Goal: Task Accomplishment & Management: Manage account settings

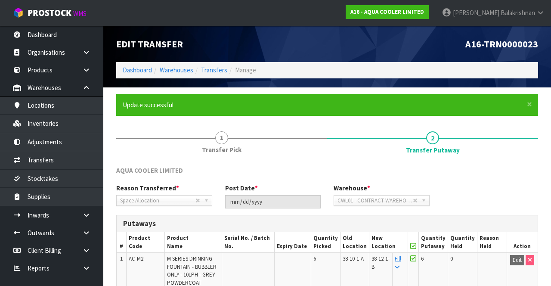
scroll to position [82, 0]
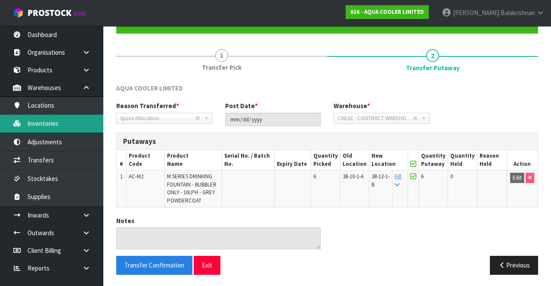
click at [61, 122] on link "Inventories" at bounding box center [51, 124] width 103 height 18
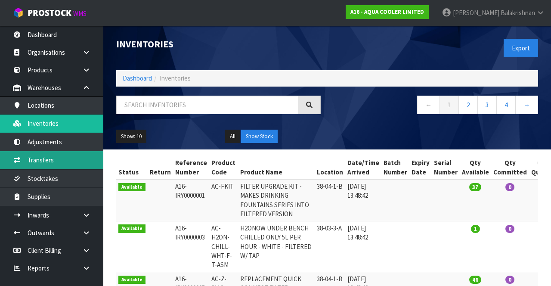
click at [67, 165] on link "Transfers" at bounding box center [51, 160] width 103 height 18
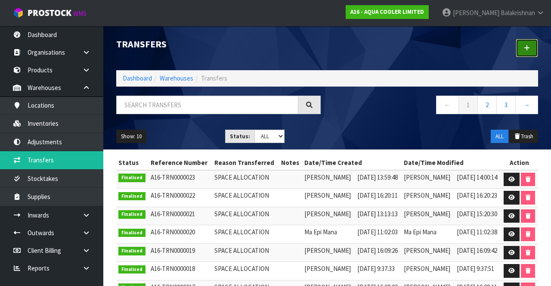
click at [527, 46] on icon at bounding box center [527, 48] width 6 height 6
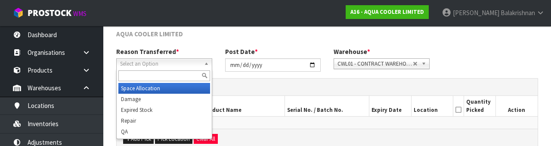
scroll to position [103, 0]
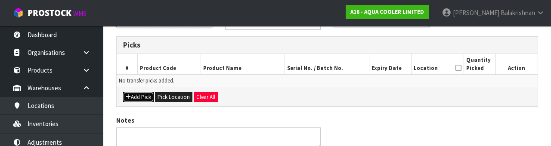
click at [135, 97] on button "Add Pick" at bounding box center [138, 97] width 31 height 10
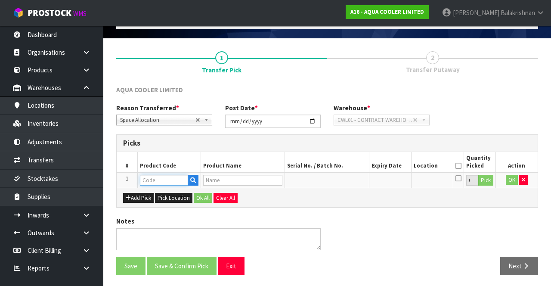
click at [167, 176] on input "text" at bounding box center [164, 180] width 48 height 11
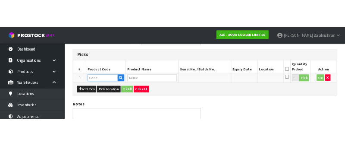
scroll to position [151, 0]
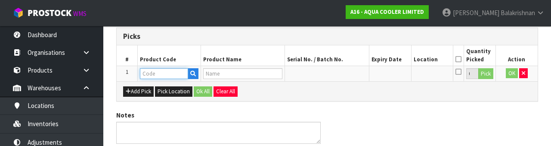
paste input "AC-M2"
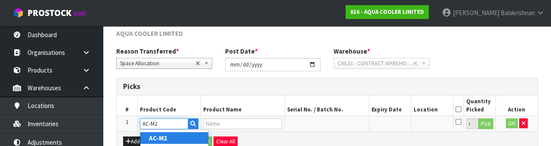
scroll to position [101, 0]
type input "A"
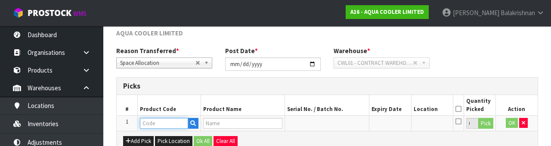
click at [167, 121] on input "text" at bounding box center [164, 123] width 48 height 11
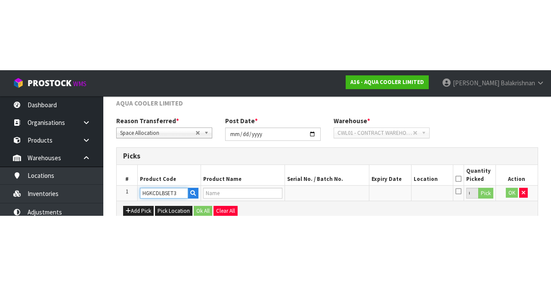
scroll to position [49, 0]
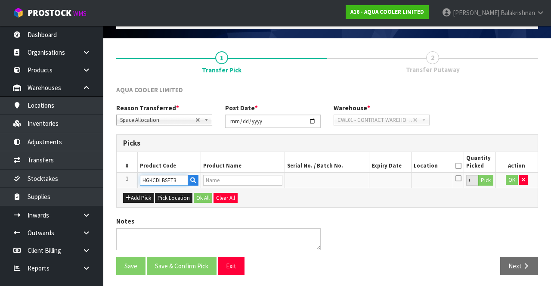
type input "HGKCDLBSET3"
click at [164, 176] on input "text" at bounding box center [164, 180] width 48 height 11
type input "HGKCDLBSET3"
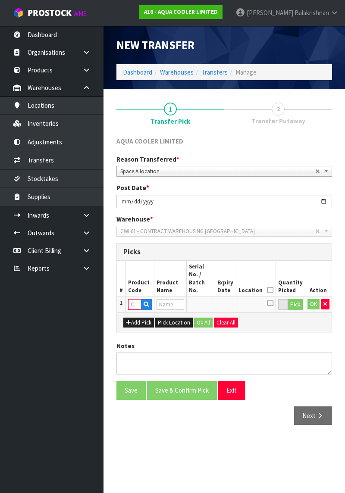
click at [15, 286] on ul "Dashboard Organisations Clients Consignees Carriers Products Categories Serial …" at bounding box center [51, 259] width 103 height 467
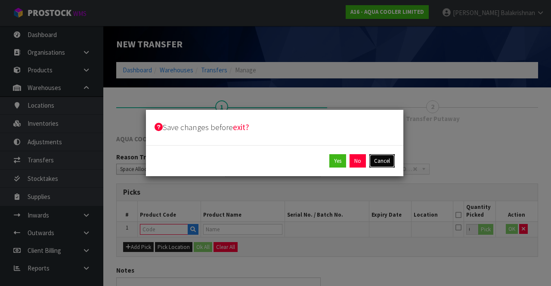
click at [385, 163] on button "Cancel" at bounding box center [382, 161] width 25 height 14
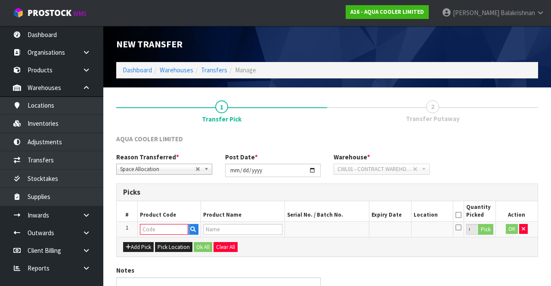
click at [166, 231] on input "text" at bounding box center [164, 229] width 48 height 11
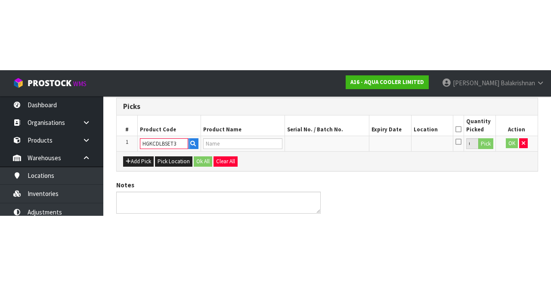
scroll to position [49, 0]
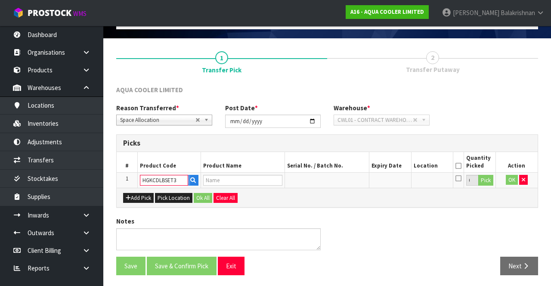
type input "HGKCDLBSET3"
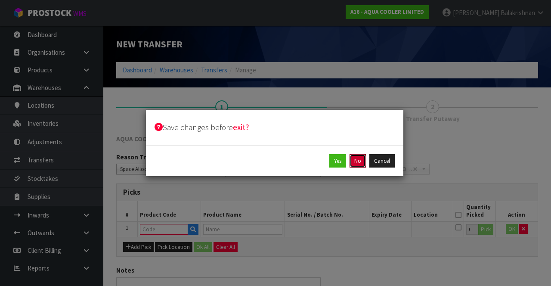
click at [358, 163] on button "No" at bounding box center [358, 161] width 16 height 14
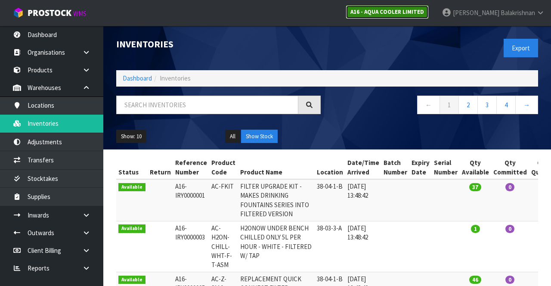
click at [429, 17] on link "A16 - AQUA COOLER LIMITED" at bounding box center [387, 12] width 83 height 14
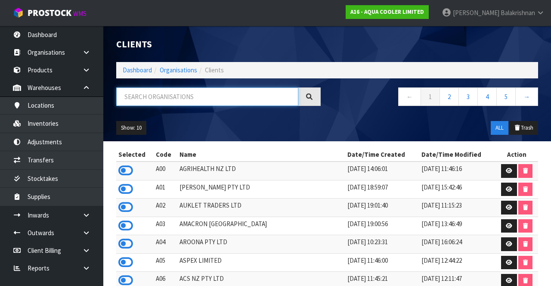
click at [255, 99] on input "text" at bounding box center [207, 96] width 182 height 19
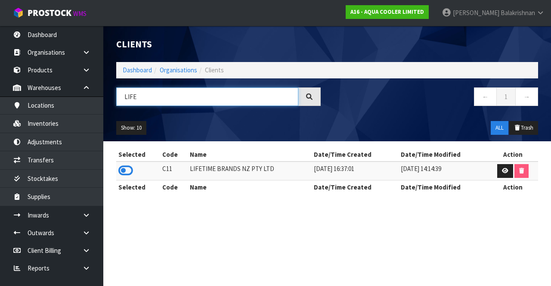
type input "LIFE"
click at [124, 164] on icon at bounding box center [125, 170] width 15 height 13
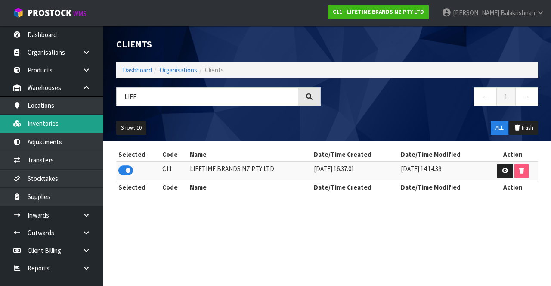
click at [67, 123] on link "Inventories" at bounding box center [51, 124] width 103 height 18
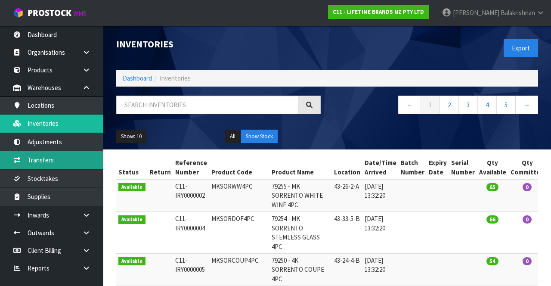
click at [75, 161] on link "Transfers" at bounding box center [51, 160] width 103 height 18
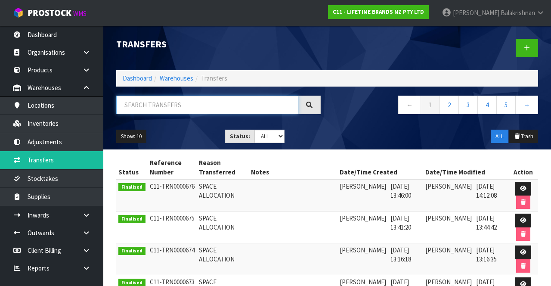
click at [175, 107] on input "text" at bounding box center [207, 105] width 182 height 19
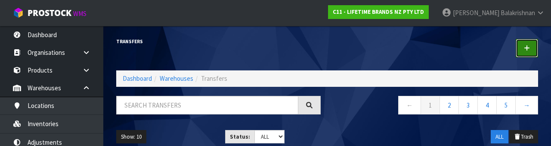
click at [533, 48] on link at bounding box center [527, 48] width 22 height 19
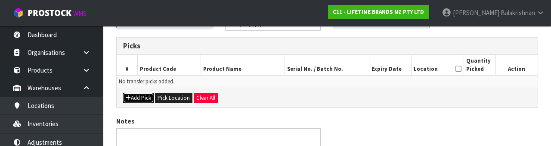
click at [129, 97] on icon "button" at bounding box center [128, 98] width 5 height 6
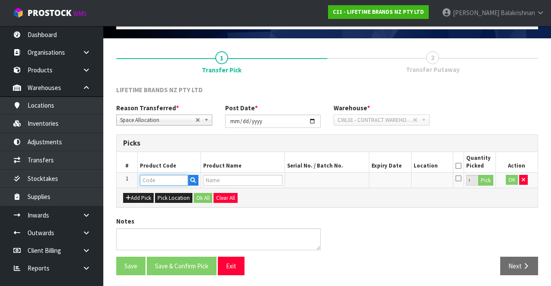
click at [171, 178] on input "text" at bounding box center [164, 180] width 48 height 11
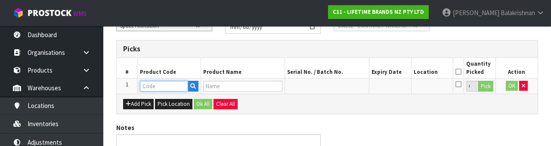
scroll to position [151, 0]
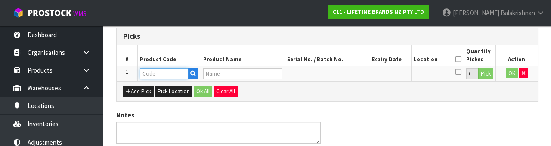
type input "HGKCDLBSET3"
type input "82361 - BC COCKTAIL GIFT SET 3PC S/STEEL"
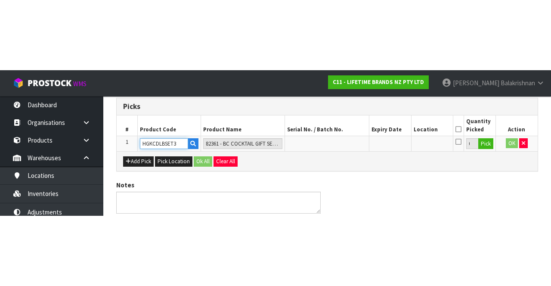
scroll to position [49, 0]
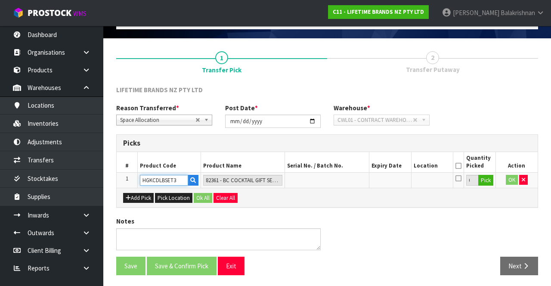
type input "HGKCDLBSET3"
click at [486, 184] on button "Pick" at bounding box center [486, 180] width 15 height 11
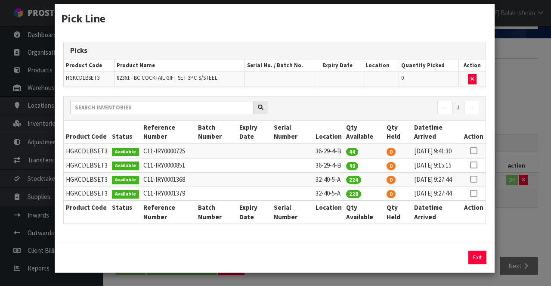
scroll to position [43, 0]
click at [475, 151] on icon at bounding box center [473, 151] width 7 height 0
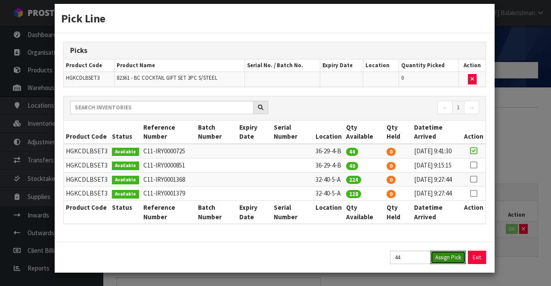
click at [456, 258] on button "Assign Pick" at bounding box center [448, 257] width 35 height 13
type input "44"
click at [477, 165] on icon at bounding box center [473, 165] width 7 height 0
click at [456, 256] on button "Assign Pick" at bounding box center [448, 257] width 35 height 13
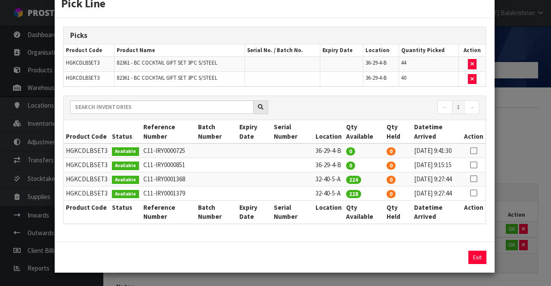
click at [475, 179] on icon at bounding box center [473, 179] width 7 height 0
click at [455, 264] on button "Assign Pick" at bounding box center [448, 257] width 35 height 13
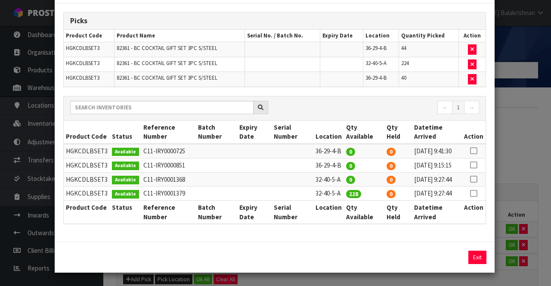
click at [475, 194] on icon at bounding box center [473, 193] width 7 height 0
click at [453, 258] on button "Assign Pick" at bounding box center [448, 257] width 35 height 13
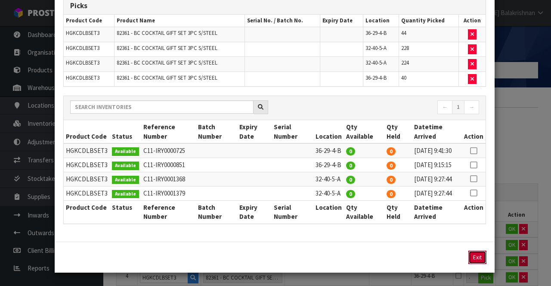
click at [476, 264] on button "Exit" at bounding box center [478, 257] width 18 height 13
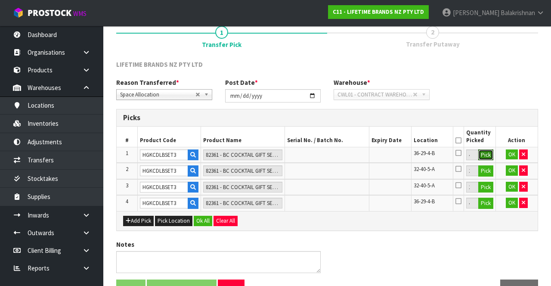
scroll to position [97, 0]
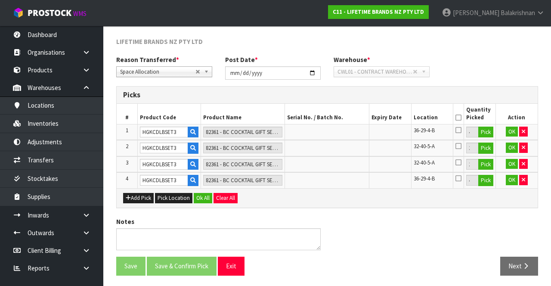
click at [461, 118] on icon at bounding box center [459, 118] width 6 height 0
click at [202, 196] on button "Ok All" at bounding box center [203, 198] width 19 height 10
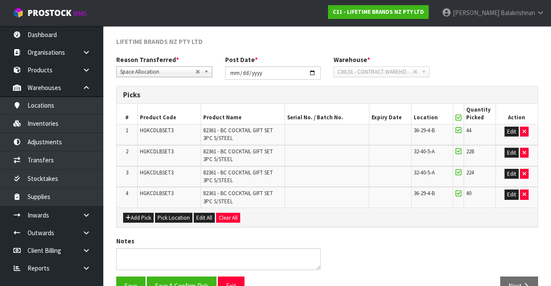
scroll to position [118, 0]
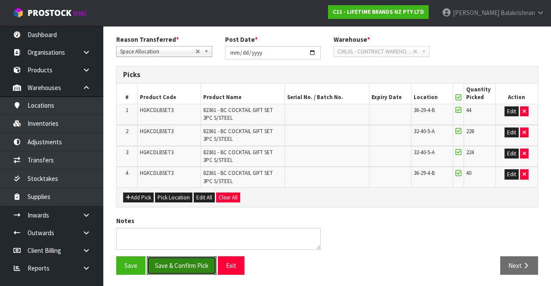
click at [175, 271] on button "Save & Confirm Pick" at bounding box center [182, 265] width 70 height 19
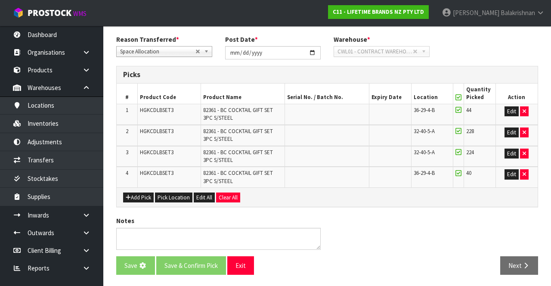
scroll to position [0, 0]
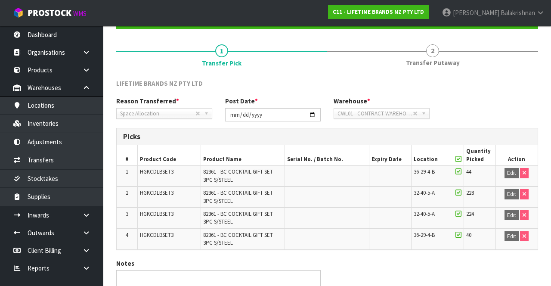
scroll to position [130, 0]
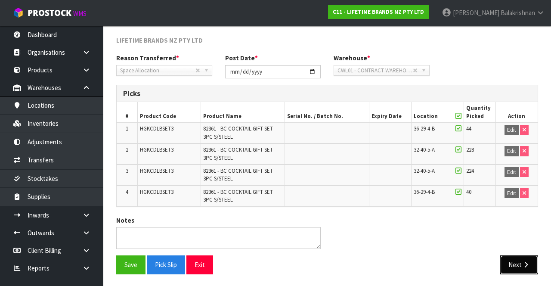
click at [524, 263] on icon "button" at bounding box center [526, 265] width 8 height 6
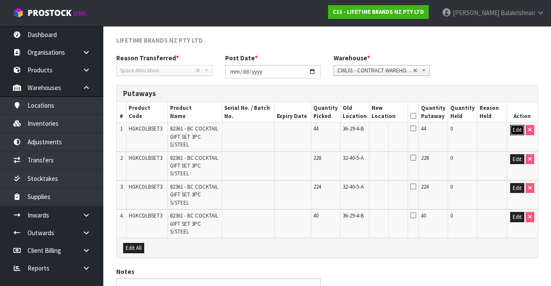
click at [512, 132] on button "Edit" at bounding box center [518, 130] width 14 height 10
click at [391, 131] on input "text" at bounding box center [384, 130] width 24 height 11
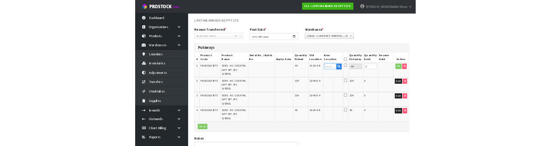
scroll to position [125, 0]
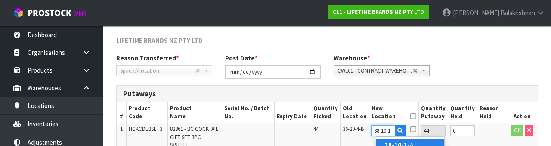
type input "38-10-1-A"
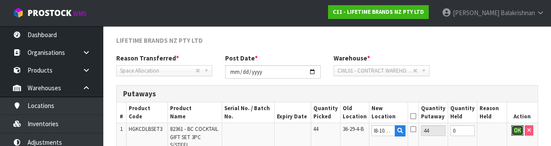
click at [513, 132] on button "OK" at bounding box center [518, 130] width 12 height 10
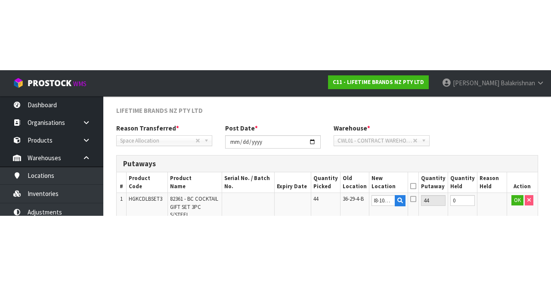
scroll to position [130, 0]
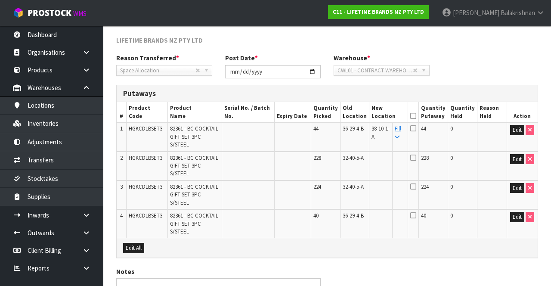
click at [400, 135] on icon at bounding box center [397, 137] width 5 height 6
click at [417, 116] on icon at bounding box center [414, 116] width 6 height 0
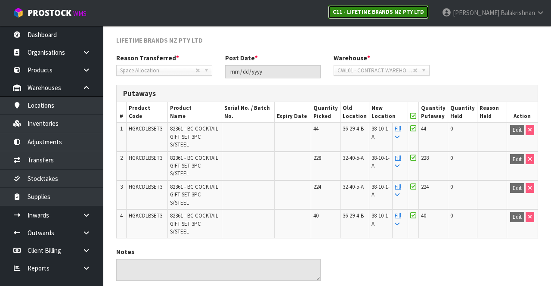
click at [422, 9] on strong "C11 - LIFETIME BRANDS NZ PTY LTD" at bounding box center [378, 11] width 91 height 7
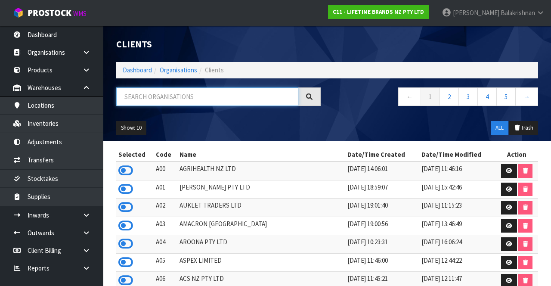
click at [241, 94] on input "text" at bounding box center [207, 96] width 182 height 19
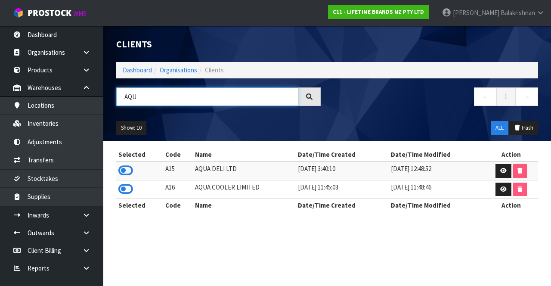
type input "AQU"
click at [125, 188] on icon at bounding box center [125, 189] width 15 height 13
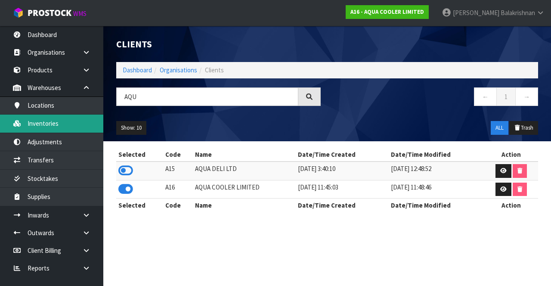
click at [58, 124] on link "Inventories" at bounding box center [51, 124] width 103 height 18
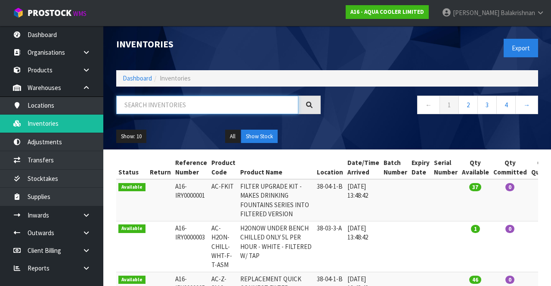
click at [175, 107] on input "text" at bounding box center [207, 105] width 182 height 19
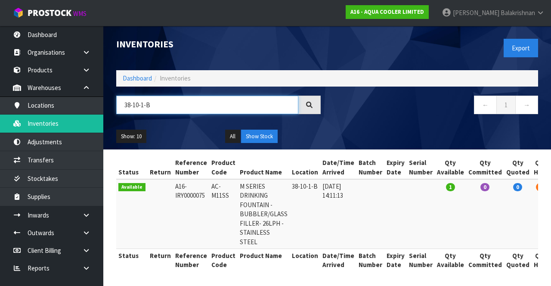
type input "38-10-1-B"
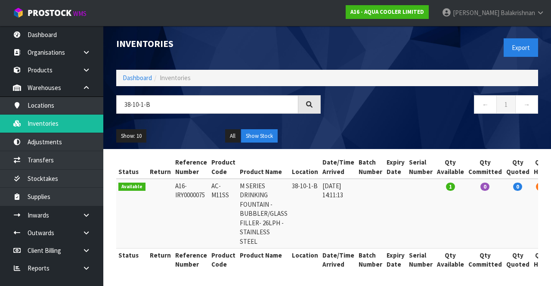
copy td "AC-M11SS"
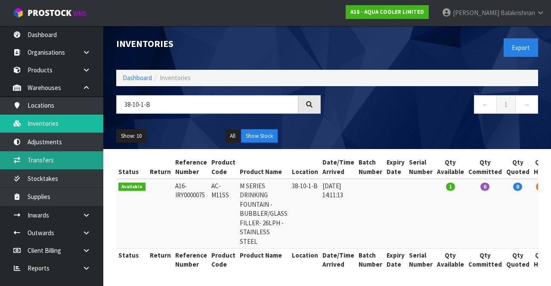
click at [27, 161] on link "Transfers" at bounding box center [51, 160] width 103 height 18
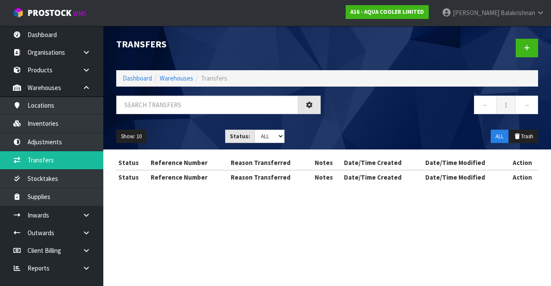
click at [31, 164] on div "Transfers Dashboard Warehouses Transfers ← 1 → Show: 10 5 10 25 50 Status: Draf…" at bounding box center [275, 99] width 551 height 199
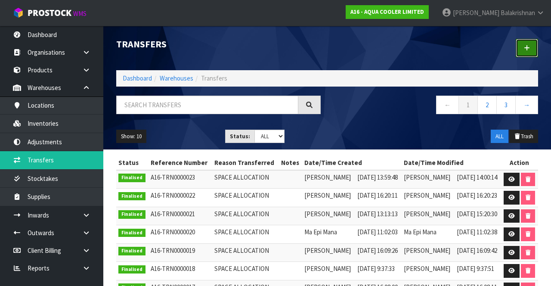
click at [527, 51] on link at bounding box center [527, 48] width 22 height 19
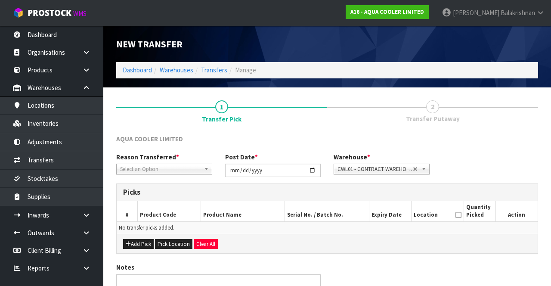
click at [136, 173] on span "Select an Option" at bounding box center [160, 169] width 81 height 10
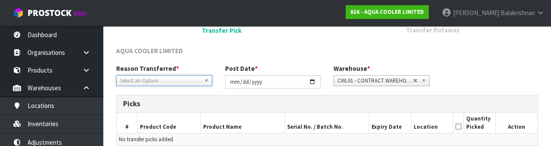
scroll to position [103, 0]
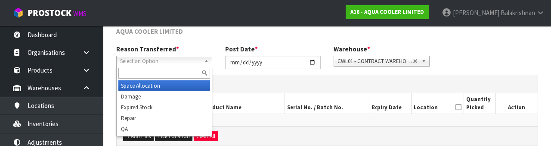
click at [127, 56] on span "Select an Option" at bounding box center [160, 61] width 81 height 10
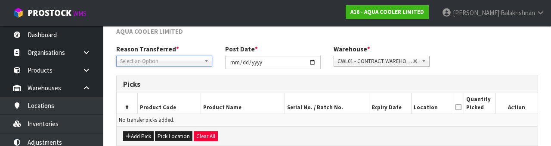
click at [128, 56] on span "Select an Option" at bounding box center [160, 61] width 81 height 10
click at [134, 135] on button "Add Pick" at bounding box center [138, 136] width 31 height 10
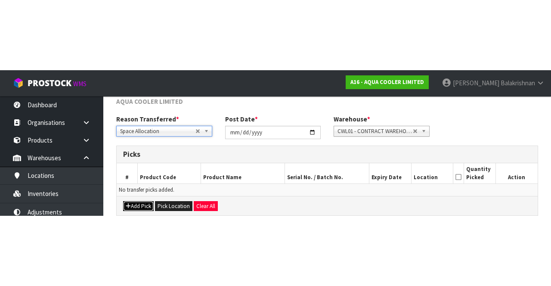
scroll to position [49, 0]
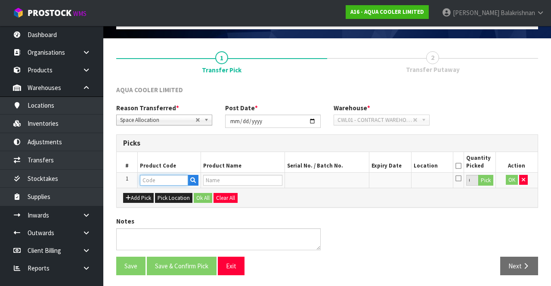
click at [149, 182] on input "text" at bounding box center [164, 180] width 48 height 11
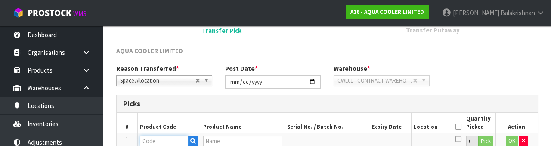
scroll to position [151, 0]
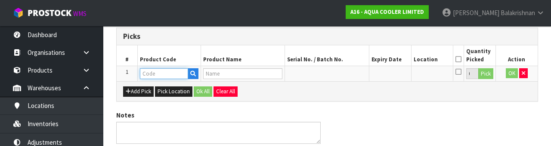
type input "AC-M11SS"
type input "M SERIES DRINKING FOUNTAIN - BUBBLER/GLASS FILLER- 26LPH - STAINLESS STEEL"
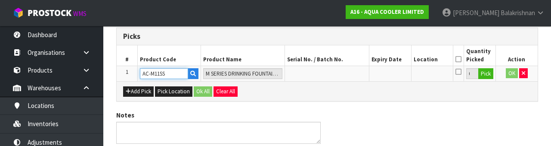
type input "AC-M11SS"
click at [491, 74] on button "Pick" at bounding box center [486, 73] width 15 height 11
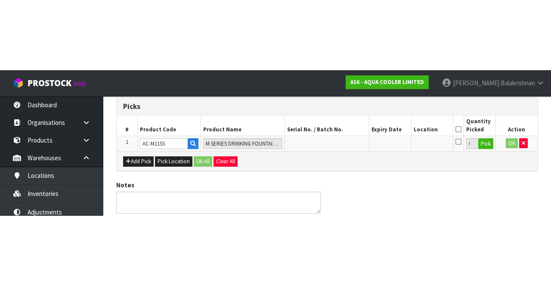
scroll to position [49, 0]
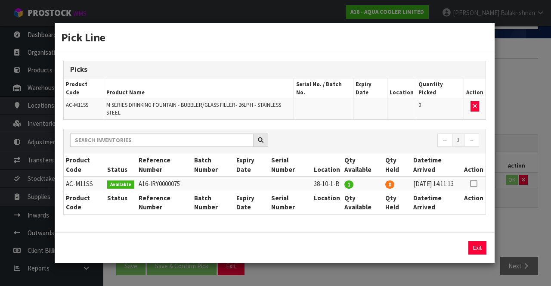
click at [476, 184] on icon at bounding box center [473, 184] width 7 height 0
click at [447, 247] on button "Assign Pick" at bounding box center [448, 247] width 35 height 13
type input "1"
click at [476, 244] on button "Exit" at bounding box center [478, 247] width 18 height 13
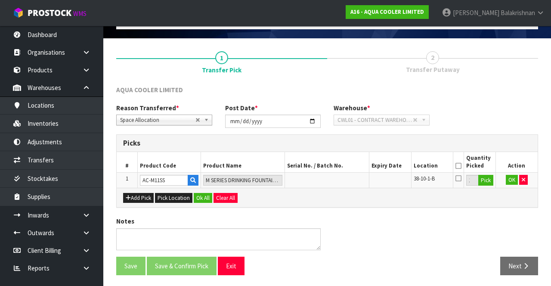
click at [457, 166] on icon at bounding box center [459, 166] width 6 height 0
click at [199, 196] on button "Ok All" at bounding box center [203, 198] width 19 height 10
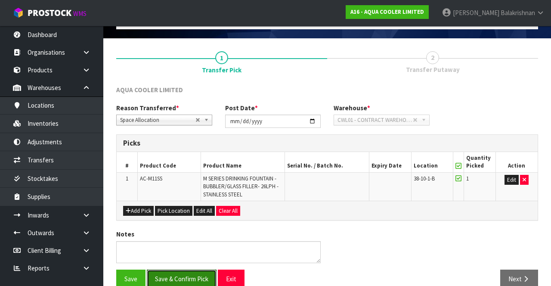
click at [160, 270] on button "Save & Confirm Pick" at bounding box center [182, 279] width 70 height 19
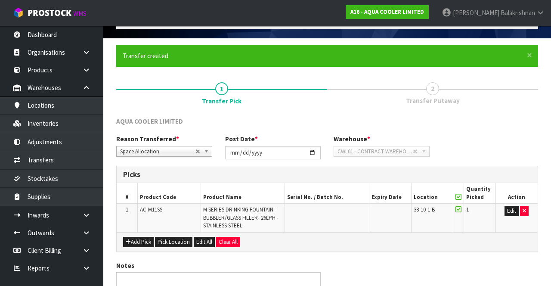
scroll to position [0, 0]
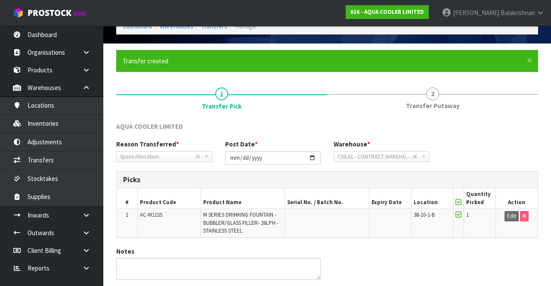
scroll to position [75, 0]
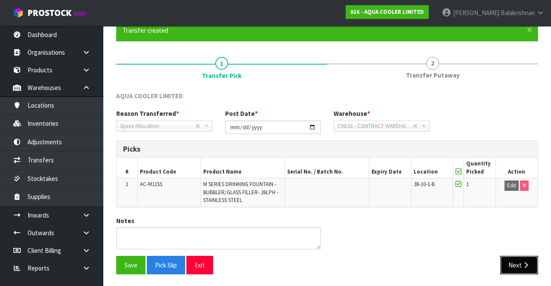
click at [516, 263] on button "Next" at bounding box center [520, 265] width 38 height 19
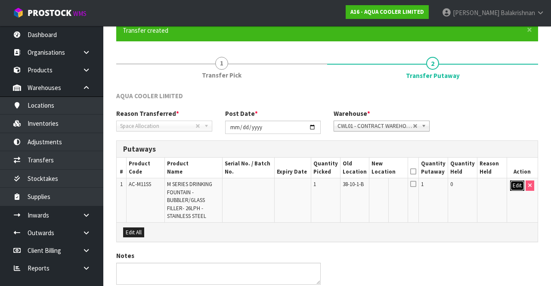
click at [515, 187] on button "Edit" at bounding box center [518, 186] width 14 height 10
click at [389, 183] on input "text" at bounding box center [384, 186] width 24 height 11
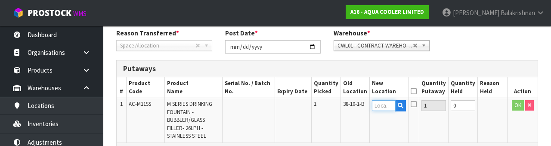
scroll to position [182, 0]
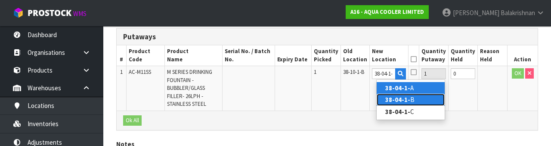
click at [427, 99] on link "38-04-1- B" at bounding box center [411, 99] width 68 height 12
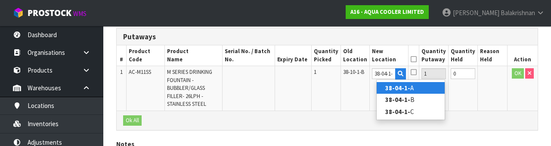
type input "38-04-1-B"
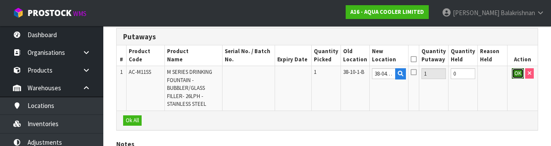
click at [514, 75] on button "OK" at bounding box center [518, 73] width 12 height 10
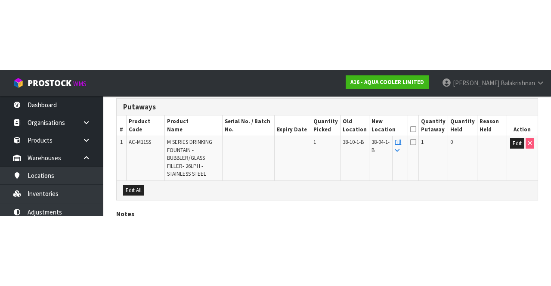
scroll to position [109, 0]
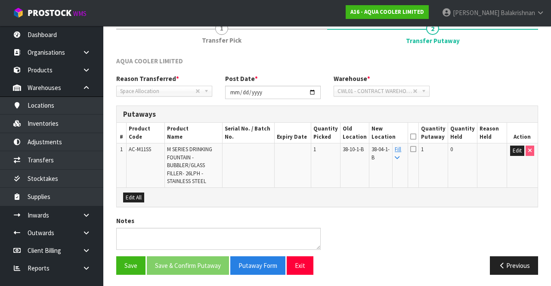
click at [417, 137] on icon at bounding box center [414, 137] width 6 height 0
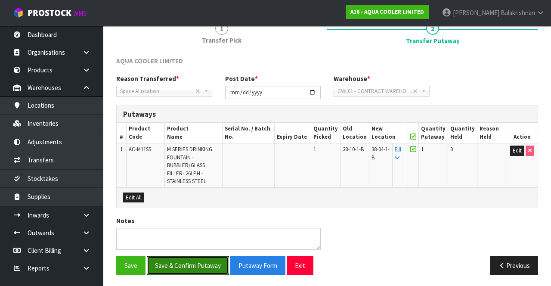
click at [161, 258] on button "Save & Confirm Putaway" at bounding box center [188, 265] width 82 height 19
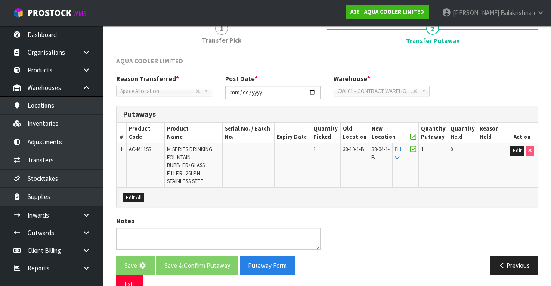
scroll to position [0, 0]
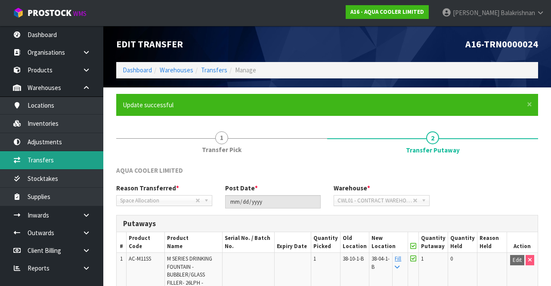
click at [59, 159] on link "Transfers" at bounding box center [51, 160] width 103 height 18
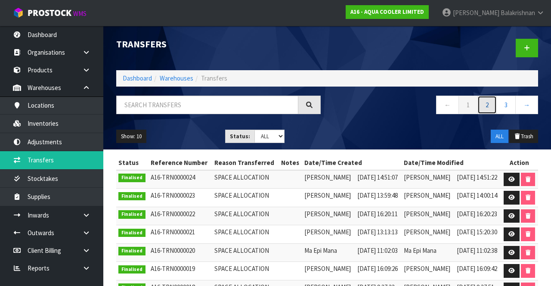
click at [488, 106] on link "2" at bounding box center [487, 105] width 19 height 19
click at [449, 102] on link "←" at bounding box center [447, 105] width 23 height 19
click at [81, 236] on link at bounding box center [90, 233] width 28 height 18
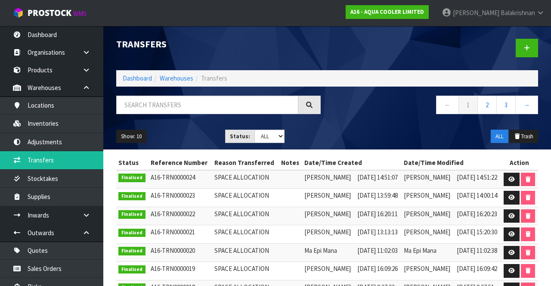
click at [81, 237] on link at bounding box center [90, 233] width 28 height 18
click at [80, 238] on link at bounding box center [90, 233] width 28 height 18
click at [85, 236] on link at bounding box center [90, 233] width 28 height 18
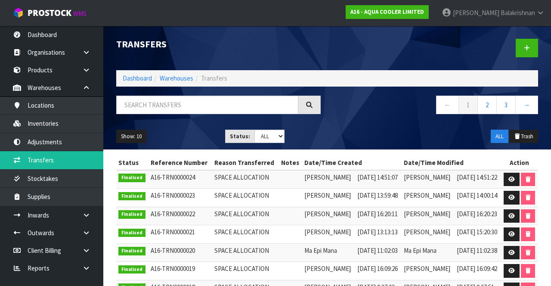
scroll to position [4, 0]
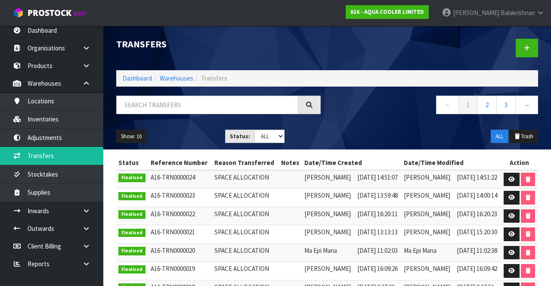
click at [82, 206] on link at bounding box center [90, 211] width 28 height 18
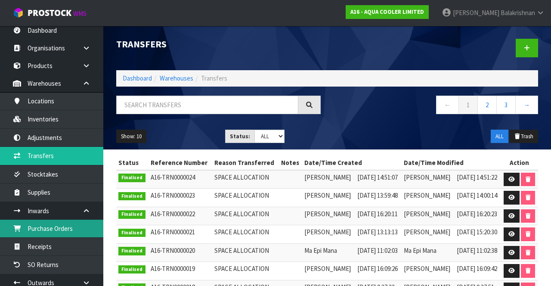
click at [47, 220] on link "Purchase Orders" at bounding box center [51, 229] width 103 height 18
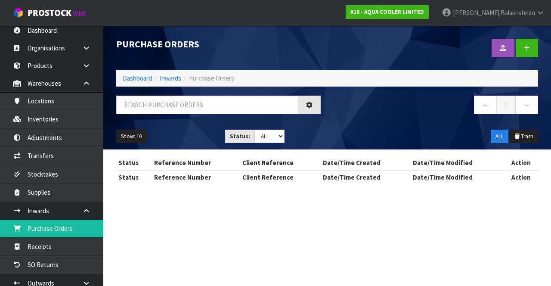
click at [49, 215] on section "Purchase Orders Import Purchase Orders Drop file here to import csv template Da…" at bounding box center [275, 143] width 551 height 286
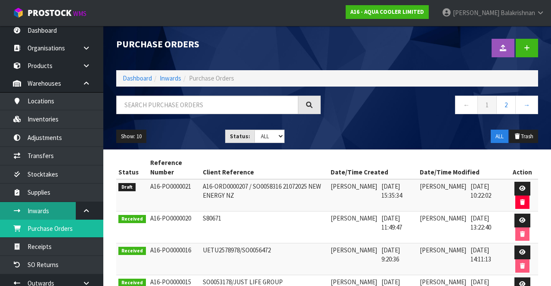
click at [54, 218] on link "Inwards" at bounding box center [51, 211] width 103 height 18
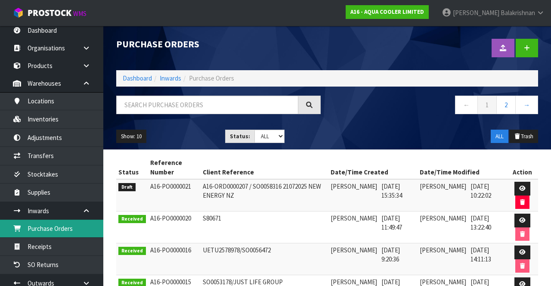
click at [61, 221] on link "Purchase Orders" at bounding box center [51, 229] width 103 height 18
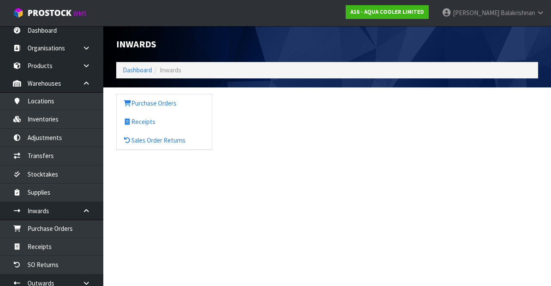
click at [331, 156] on div "Purchase Orders Receipts Sales Order Returns" at bounding box center [327, 126] width 435 height 65
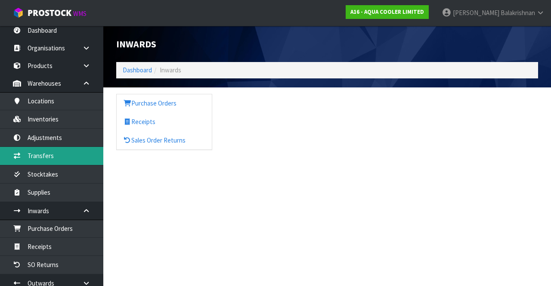
click at [54, 156] on link "Transfers" at bounding box center [51, 156] width 103 height 18
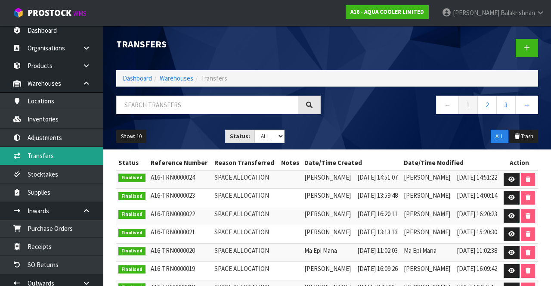
scroll to position [91, 0]
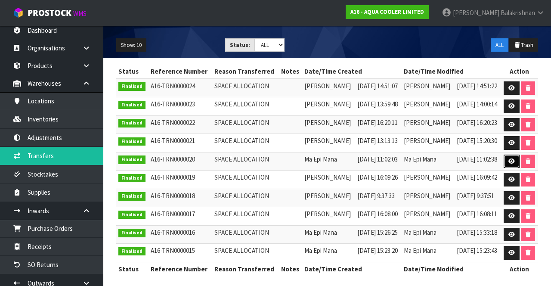
click at [509, 162] on link at bounding box center [512, 162] width 16 height 14
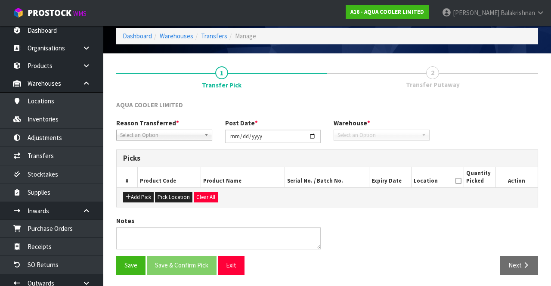
type input "2025-08-11"
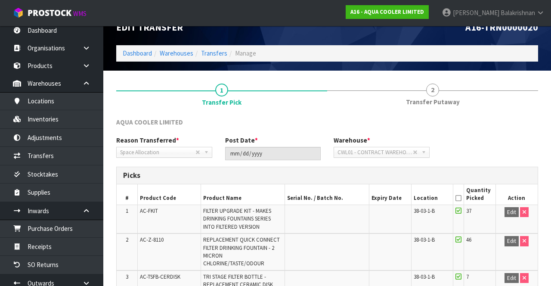
scroll to position [12, 0]
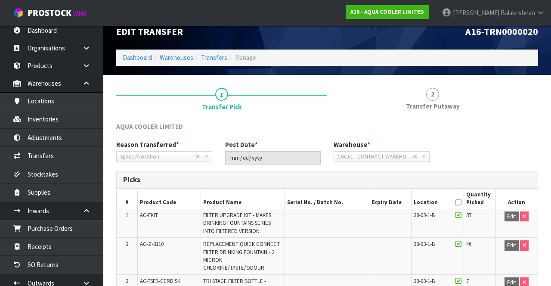
click at [461, 100] on link "2 Transfer Putaway" at bounding box center [432, 98] width 211 height 34
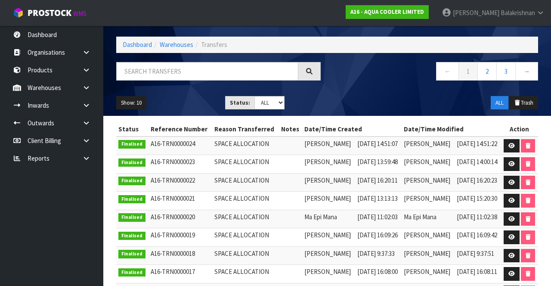
scroll to position [34, 0]
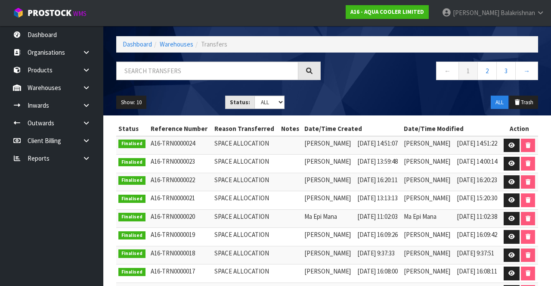
click at [80, 96] on link at bounding box center [90, 88] width 28 height 18
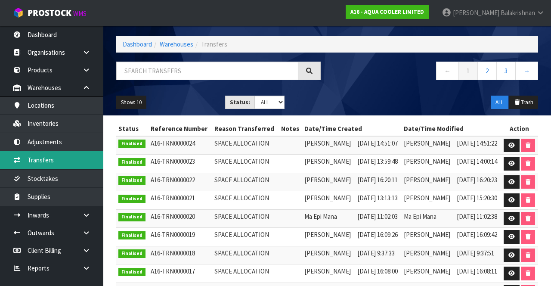
click at [75, 162] on link "Transfers" at bounding box center [51, 160] width 103 height 18
click at [79, 161] on link "Transfers" at bounding box center [51, 160] width 103 height 18
click at [80, 163] on link "Transfers" at bounding box center [51, 160] width 103 height 18
click at [84, 162] on link "Transfers" at bounding box center [51, 160] width 103 height 18
click at [83, 160] on link "Transfers" at bounding box center [51, 160] width 103 height 18
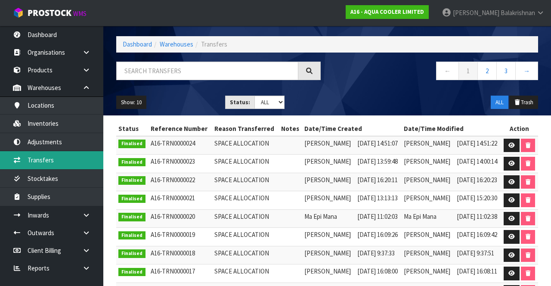
click at [81, 161] on link "Transfers" at bounding box center [51, 160] width 103 height 18
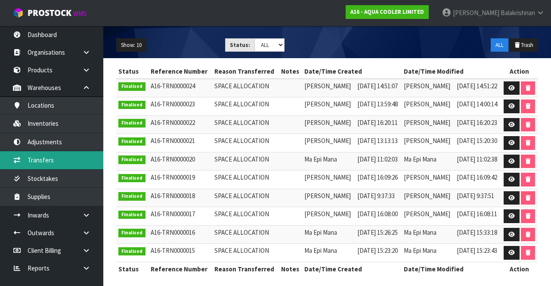
scroll to position [0, 0]
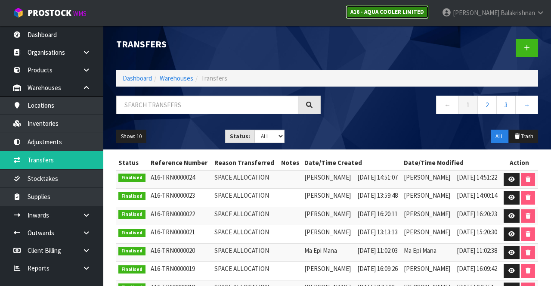
click at [412, 16] on link "A16 - AQUA COOLER LIMITED" at bounding box center [387, 12] width 83 height 14
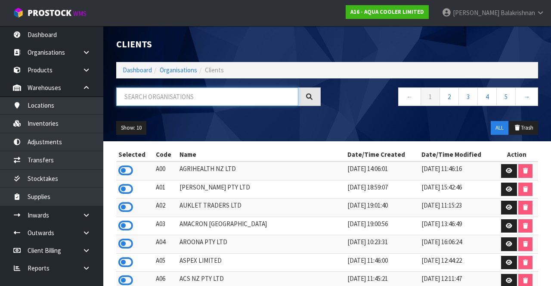
click at [236, 97] on input "text" at bounding box center [207, 96] width 182 height 19
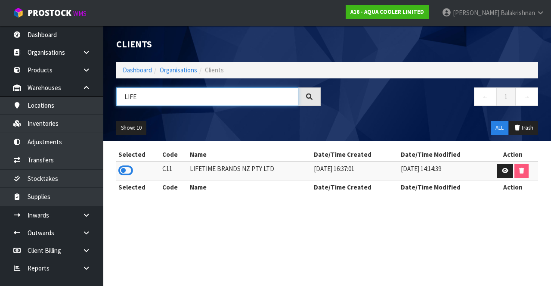
type input "LIFE"
click at [128, 170] on icon at bounding box center [125, 170] width 15 height 13
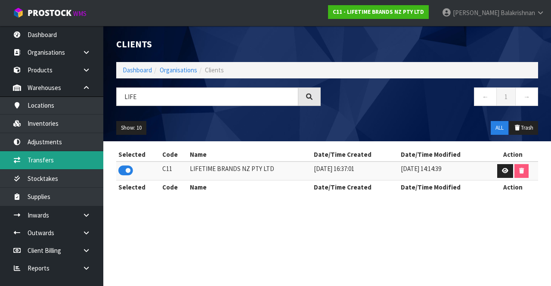
click at [57, 155] on link "Transfers" at bounding box center [51, 160] width 103 height 18
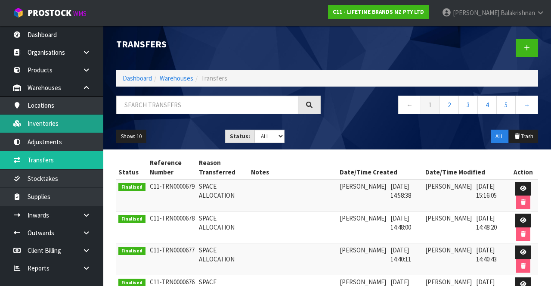
click at [55, 121] on link "Inventories" at bounding box center [51, 124] width 103 height 18
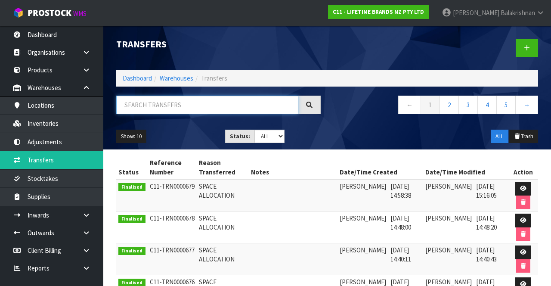
click at [190, 106] on input "text" at bounding box center [207, 105] width 182 height 19
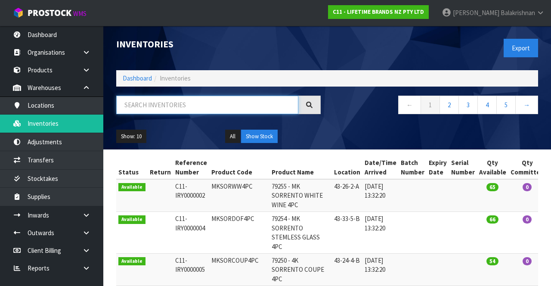
click at [158, 102] on input "text" at bounding box center [207, 105] width 182 height 19
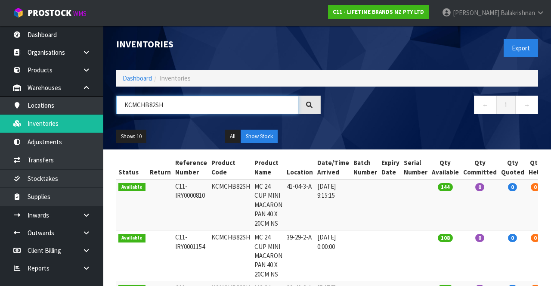
type input "KCMCHB82SH"
click at [537, 14] on icon at bounding box center [541, 12] width 8 height 6
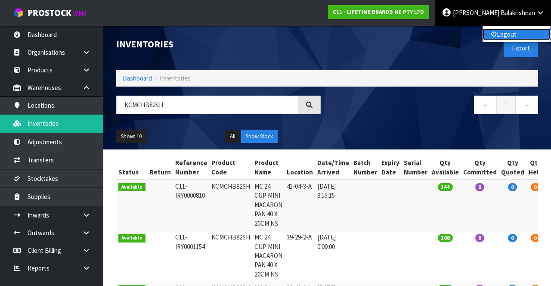
click at [525, 34] on link "Logout" at bounding box center [517, 34] width 68 height 12
